Goal: Check status

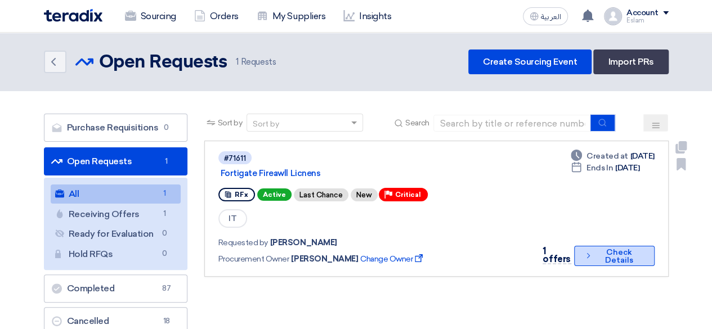
click at [613, 257] on button "Check details Check Details" at bounding box center [614, 256] width 80 height 20
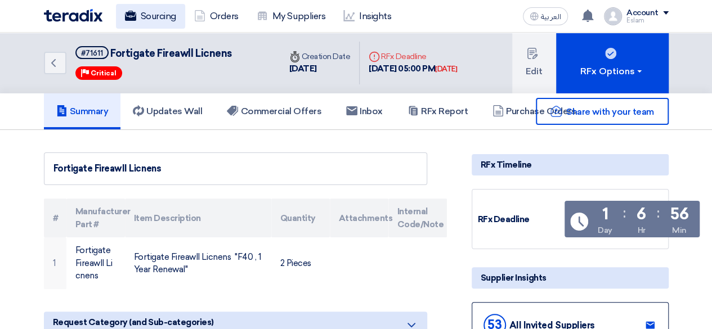
click at [141, 24] on link "Sourcing" at bounding box center [150, 16] width 69 height 25
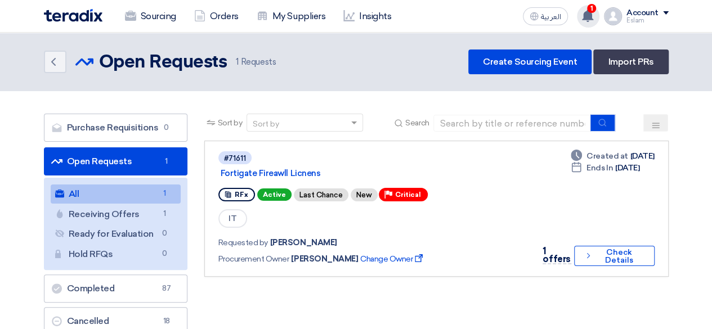
click at [594, 12] on icon at bounding box center [587, 16] width 12 height 12
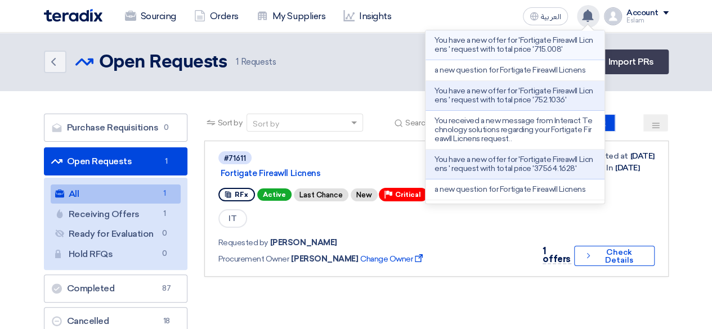
click at [542, 52] on p "You have a new offer for 'Fortigate Fireawll Licnens ' request with total price…" at bounding box center [514, 45] width 161 height 18
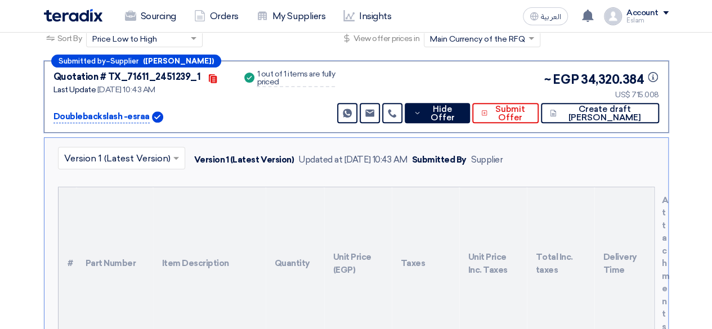
scroll to position [169, 0]
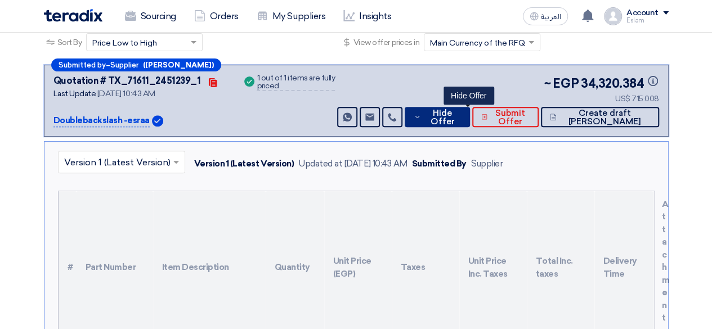
click at [460, 121] on span "Hide Offer" at bounding box center [442, 117] width 37 height 17
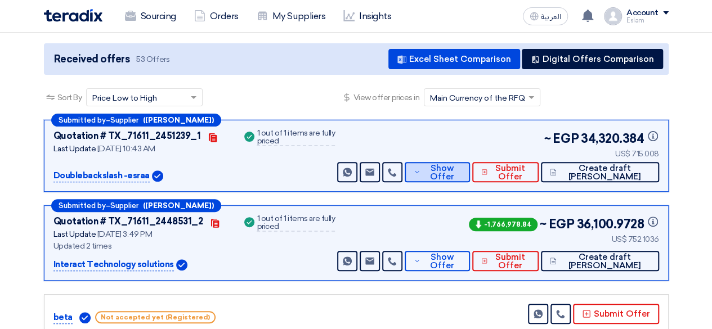
scroll to position [113, 0]
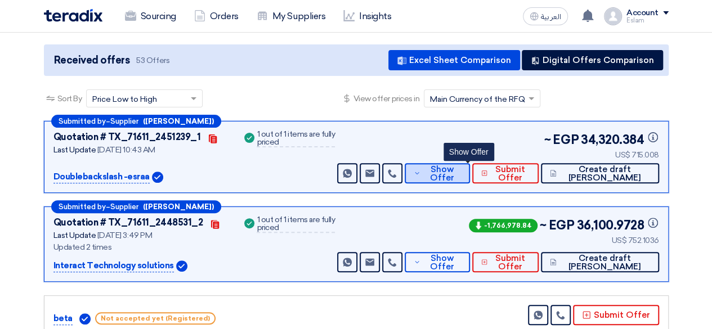
click at [460, 176] on span "Show Offer" at bounding box center [441, 173] width 37 height 17
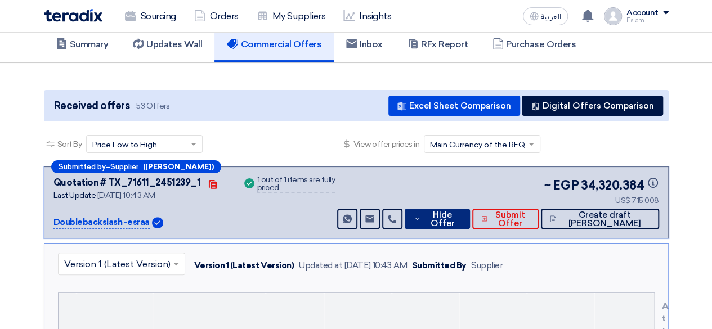
scroll to position [56, 0]
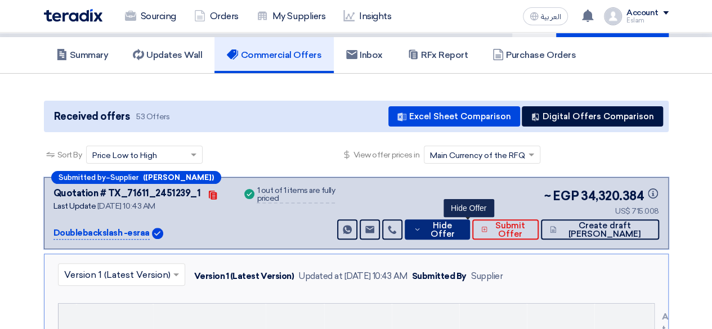
click at [460, 228] on span "Hide Offer" at bounding box center [442, 230] width 37 height 17
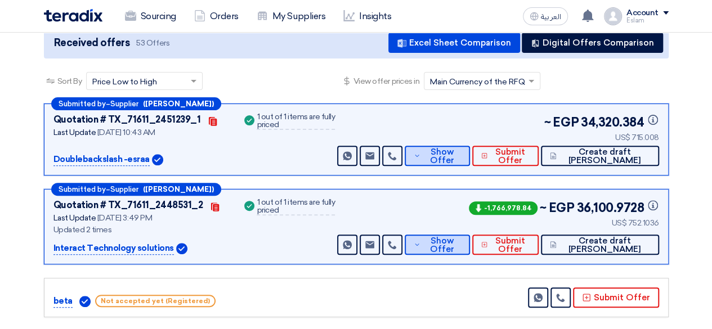
scroll to position [113, 0]
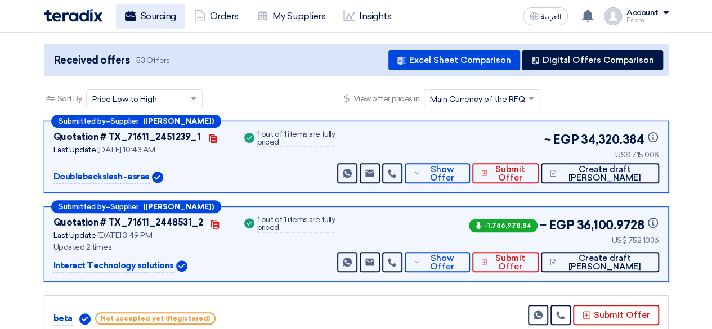
click at [131, 10] on icon at bounding box center [130, 15] width 11 height 11
